Goal: Transaction & Acquisition: Download file/media

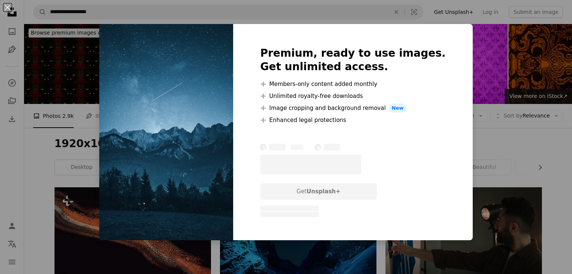
scroll to position [401, 0]
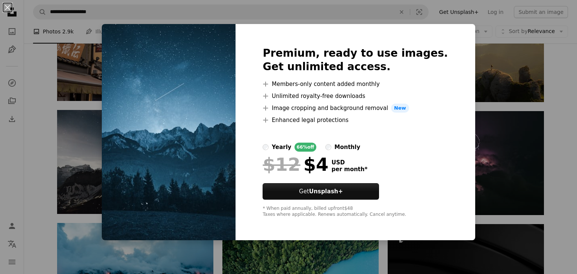
click at [35, 121] on div "An X shape Premium, ready to use images. Get unlimited access. A plus sign Memb…" at bounding box center [288, 137] width 577 height 274
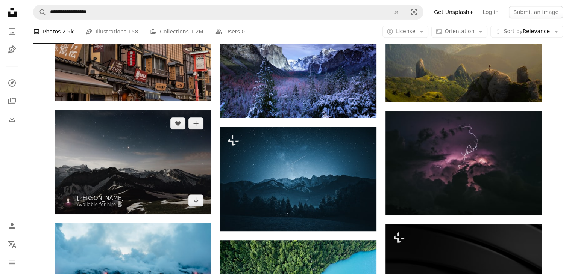
drag, startPoint x: 306, startPoint y: 183, endPoint x: 56, endPoint y: 178, distance: 250.1
click at [56, 178] on img at bounding box center [133, 162] width 156 height 104
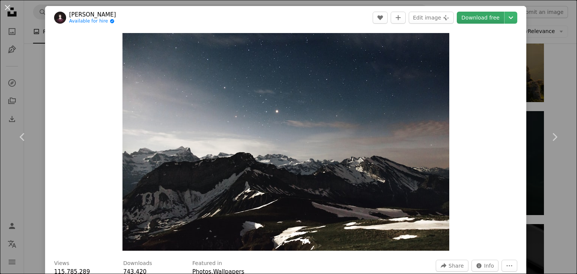
click at [483, 18] on link "Download free" at bounding box center [480, 18] width 47 height 12
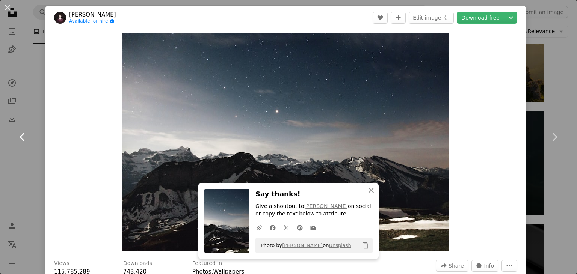
click at [30, 107] on link "Chevron left" at bounding box center [22, 137] width 45 height 72
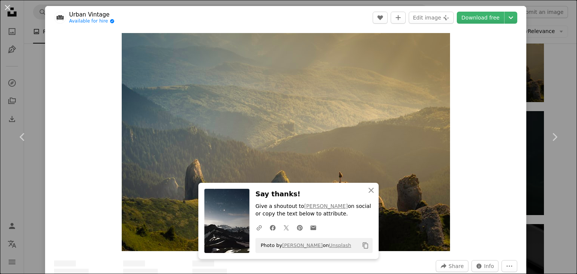
click at [29, 99] on div "An X shape Chevron left Chevron right Urban Vintage Available for hire A checkm…" at bounding box center [288, 137] width 577 height 274
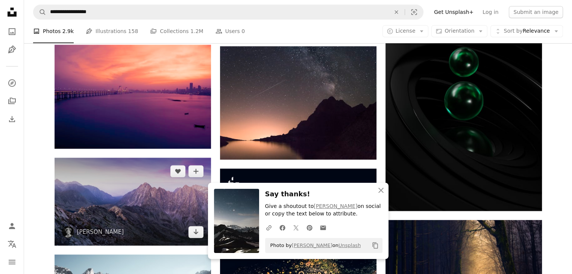
scroll to position [702, 0]
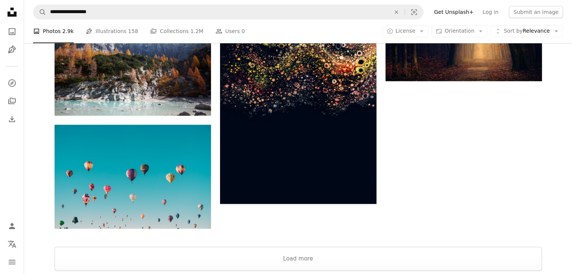
scroll to position [785, 0]
